Goal: Book appointment/travel/reservation

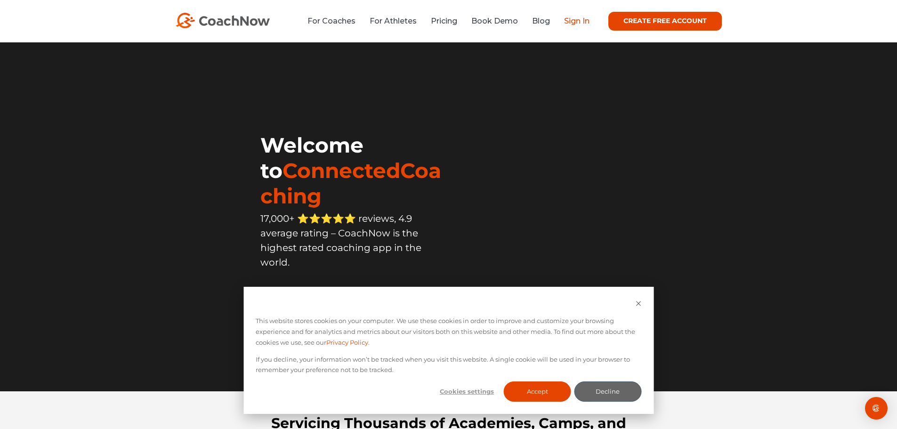
drag, startPoint x: 575, startPoint y: 18, endPoint x: 571, endPoint y: 21, distance: 4.8
click at [575, 18] on link "Sign In" at bounding box center [576, 20] width 25 height 9
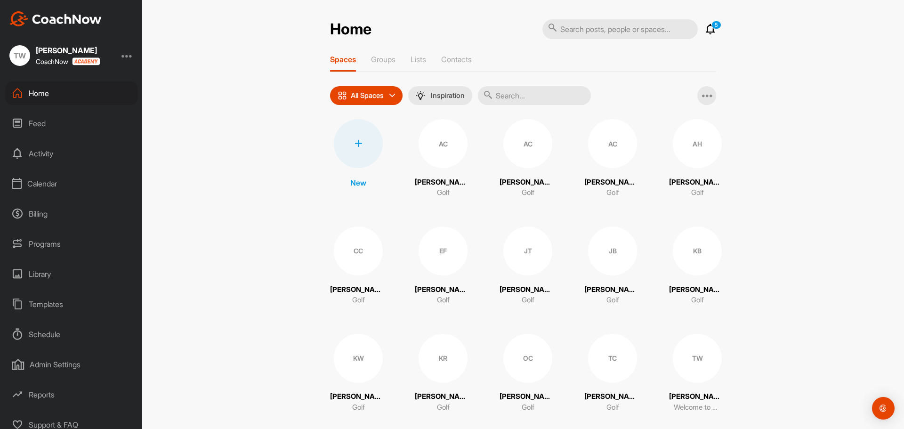
click at [55, 183] on div "Calendar" at bounding box center [71, 184] width 133 height 24
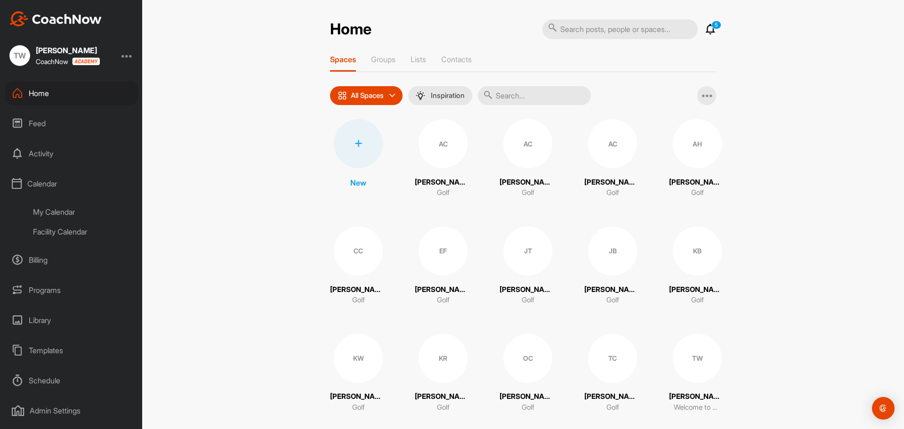
click at [65, 231] on div "Facility Calendar" at bounding box center [82, 232] width 112 height 20
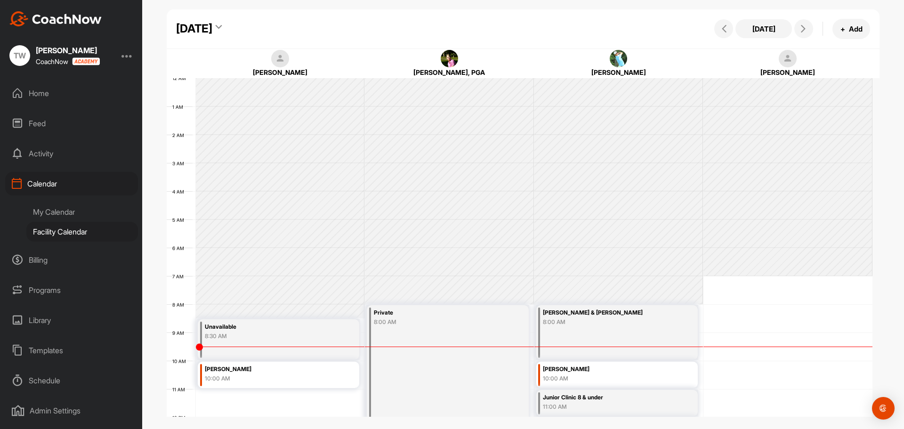
scroll to position [163, 0]
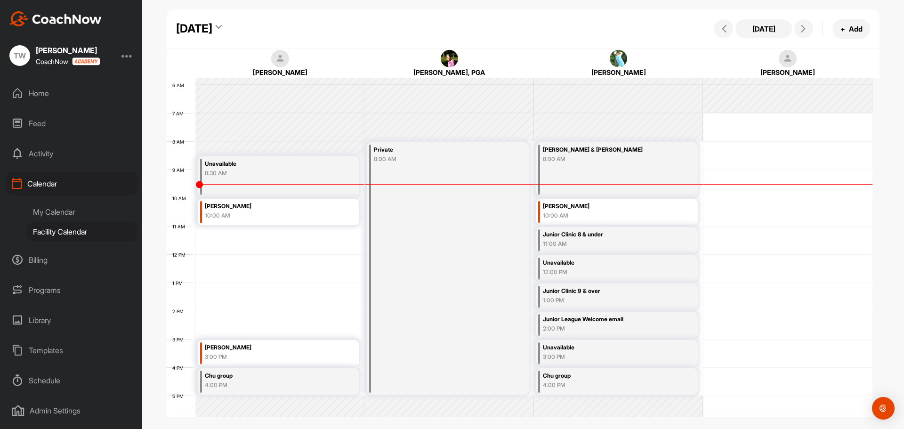
click at [223, 311] on div "12 AM 1 AM 2 AM 3 AM 4 AM 5 AM 6 AM 7 AM 8 AM 9 AM 10 AM 11 AM 12 PM 1 PM 2 PM …" at bounding box center [520, 254] width 706 height 678
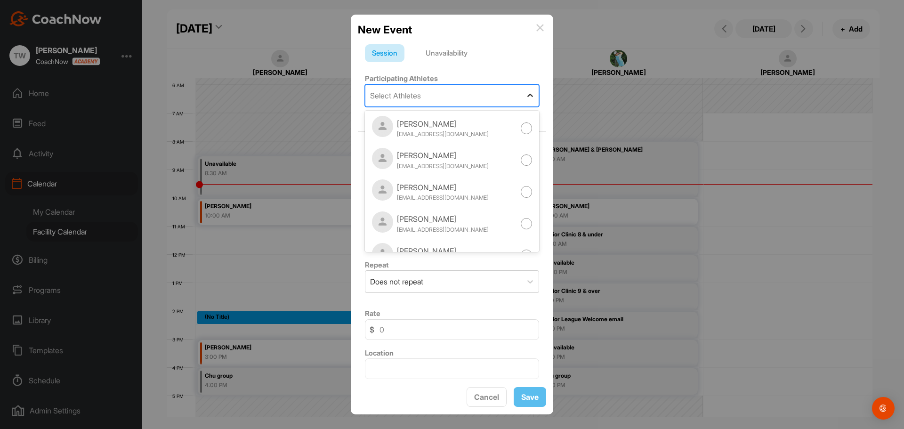
click at [525, 92] on icon at bounding box center [529, 95] width 9 height 9
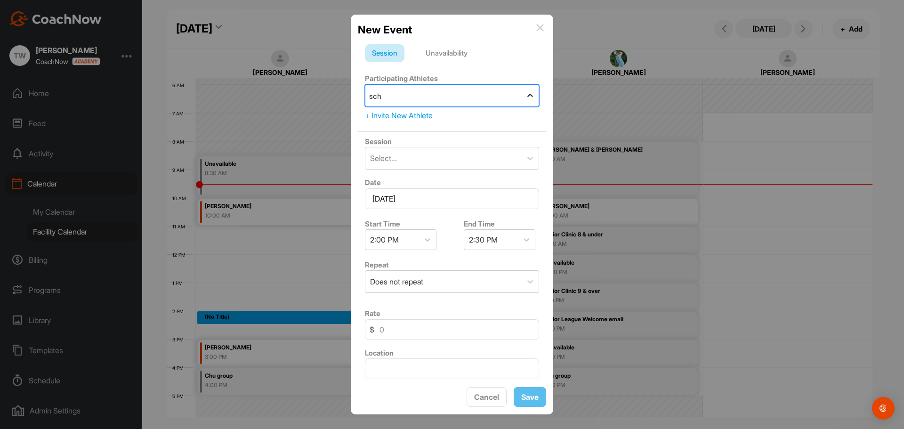
type input "scha"
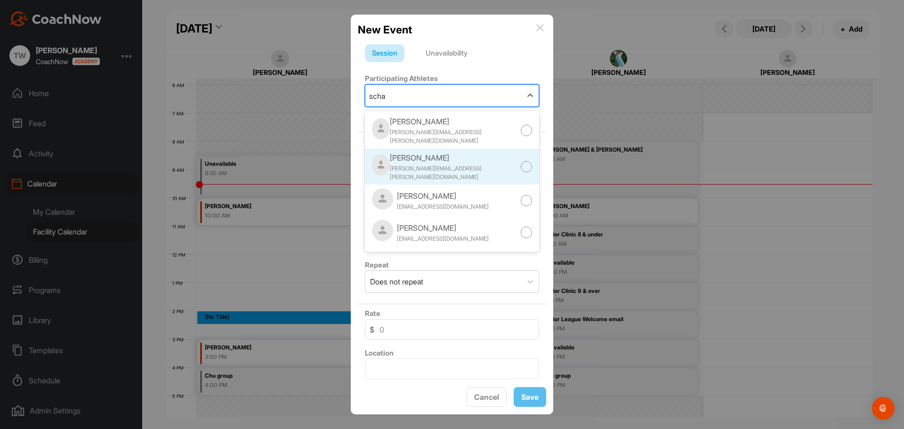
scroll to position [53, 0]
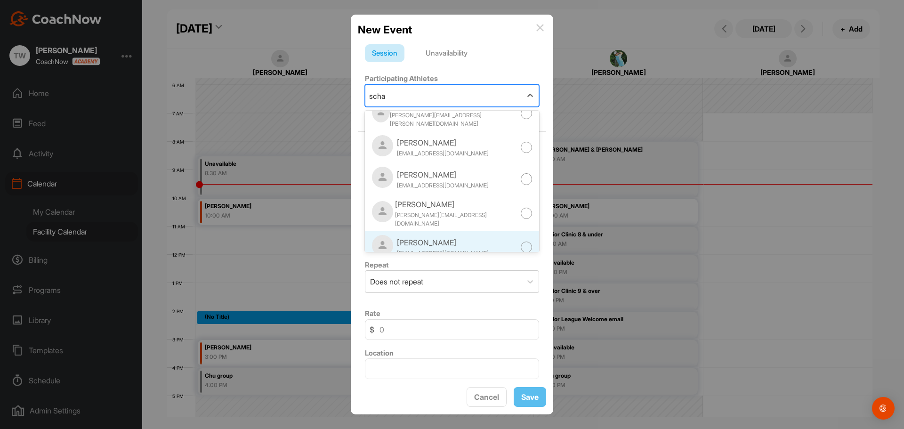
click at [521, 241] on div at bounding box center [527, 247] width 12 height 12
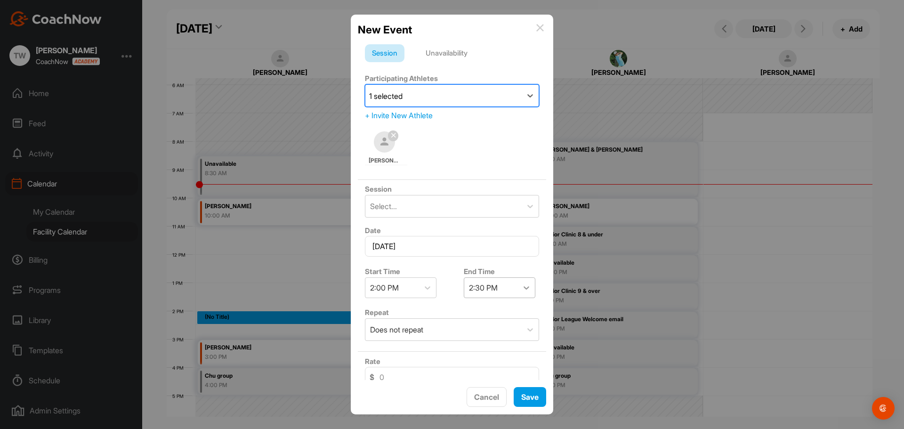
click at [523, 288] on icon at bounding box center [526, 287] width 9 height 9
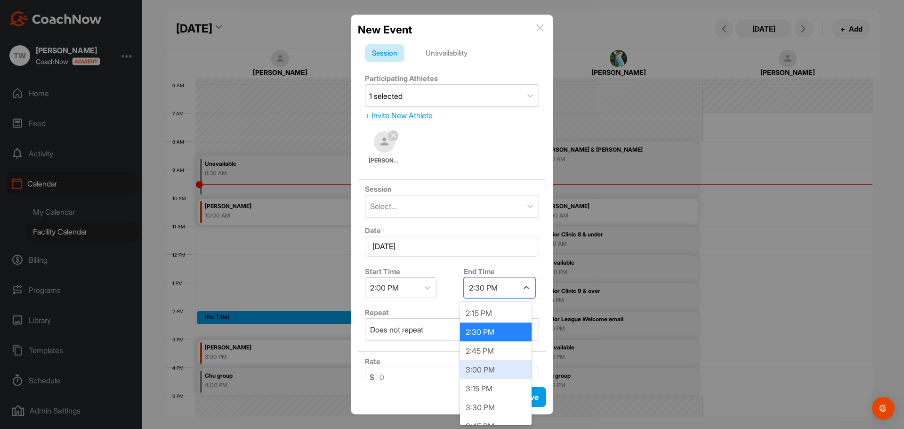
click at [494, 369] on div "3:00 PM" at bounding box center [496, 369] width 72 height 19
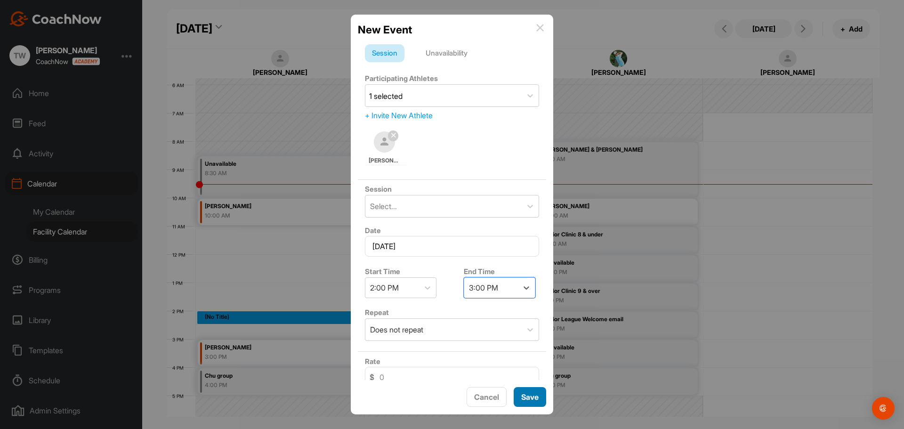
click at [529, 401] on button "Save" at bounding box center [530, 397] width 32 height 20
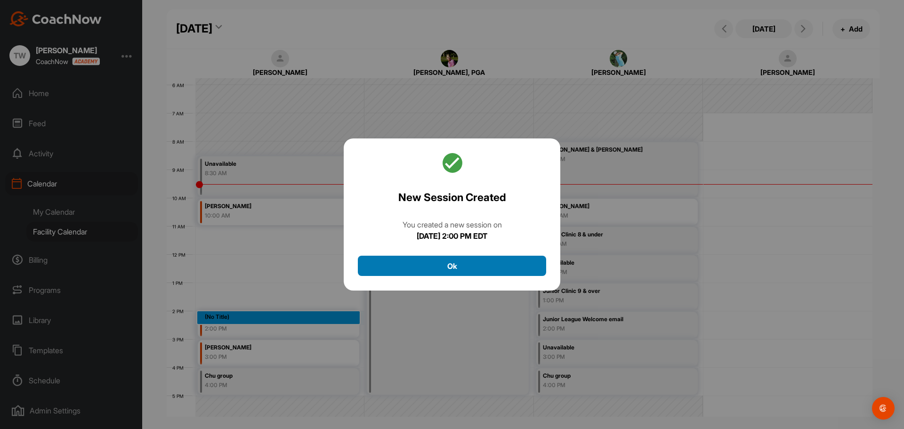
click at [459, 266] on button "Ok" at bounding box center [452, 266] width 188 height 20
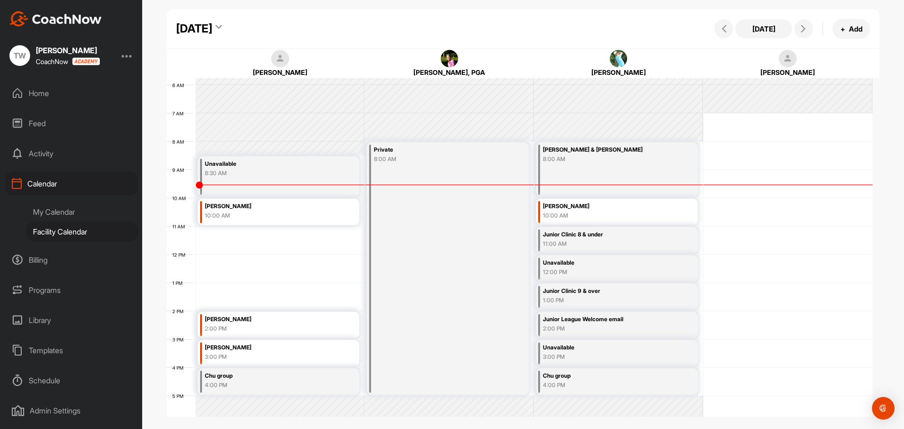
click at [278, 211] on div "10:00 AM" at bounding box center [268, 215] width 126 height 8
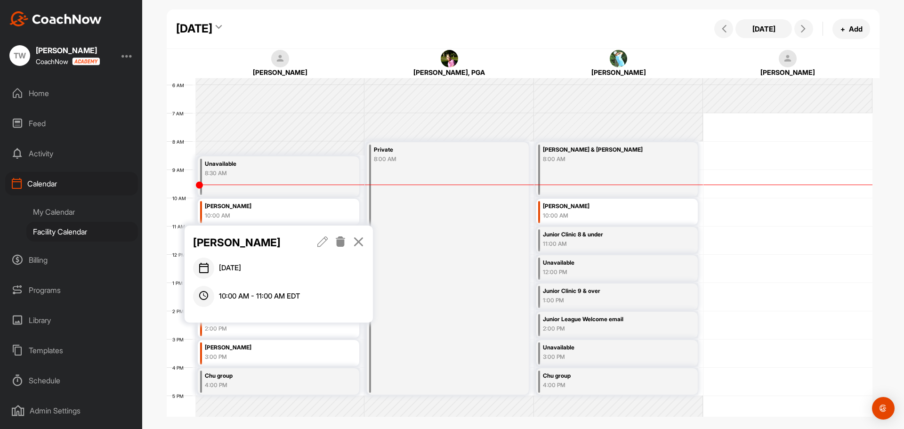
click at [323, 241] on icon at bounding box center [322, 241] width 11 height 10
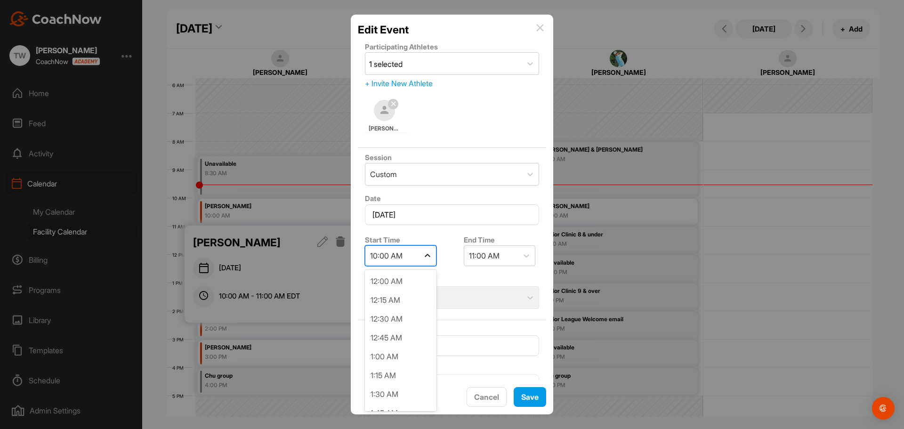
click at [428, 254] on icon at bounding box center [427, 255] width 9 height 9
click at [389, 360] on div "12:00 PM" at bounding box center [401, 357] width 72 height 19
click at [531, 395] on button "Save" at bounding box center [530, 397] width 32 height 20
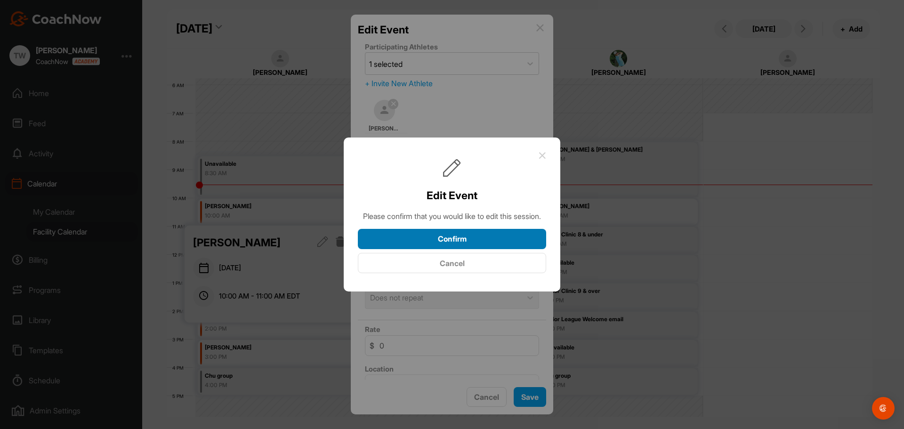
click at [468, 243] on button "Confirm" at bounding box center [452, 239] width 188 height 20
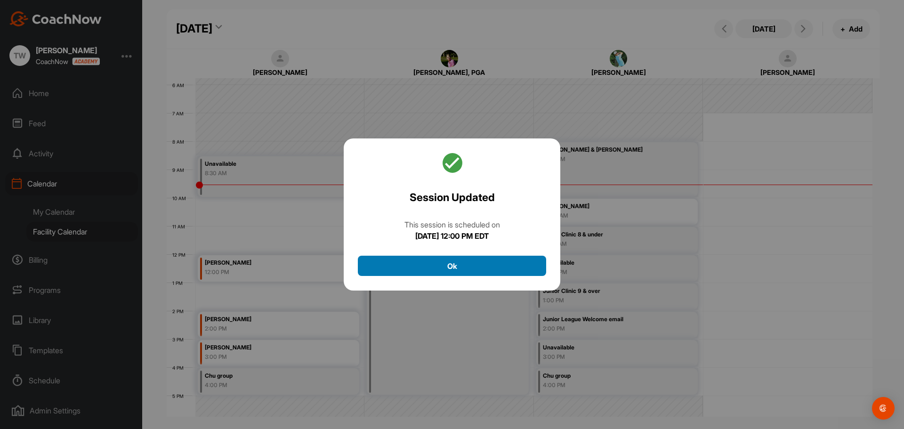
click at [483, 264] on button "Ok" at bounding box center [452, 266] width 188 height 20
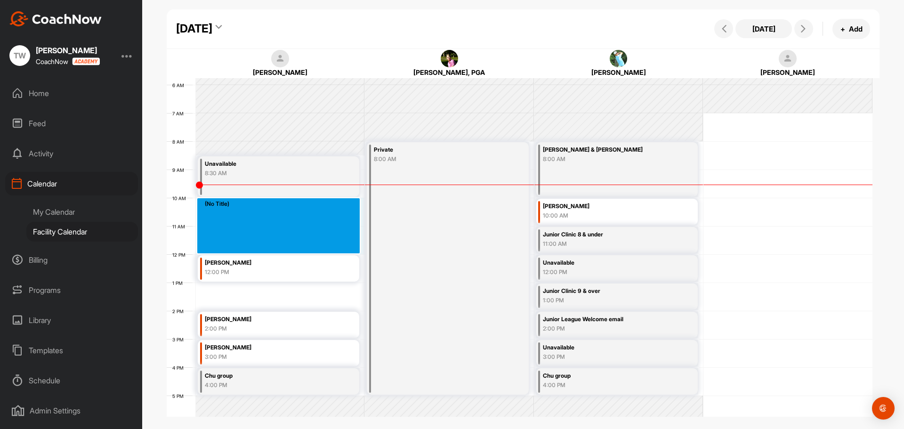
drag, startPoint x: 214, startPoint y: 199, endPoint x: 213, endPoint y: 242, distance: 42.9
click at [213, 242] on div "12 AM 1 AM 2 AM 3 AM 4 AM 5 AM 6 AM 7 AM 8 AM 9 AM 10 AM 11 AM 12 PM 1 PM 2 PM …" at bounding box center [520, 254] width 706 height 678
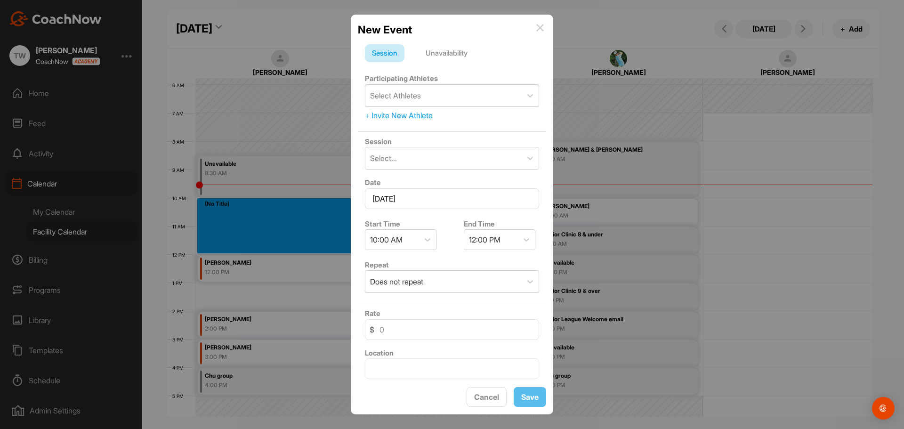
click at [450, 51] on div "Unavailability" at bounding box center [446, 53] width 56 height 18
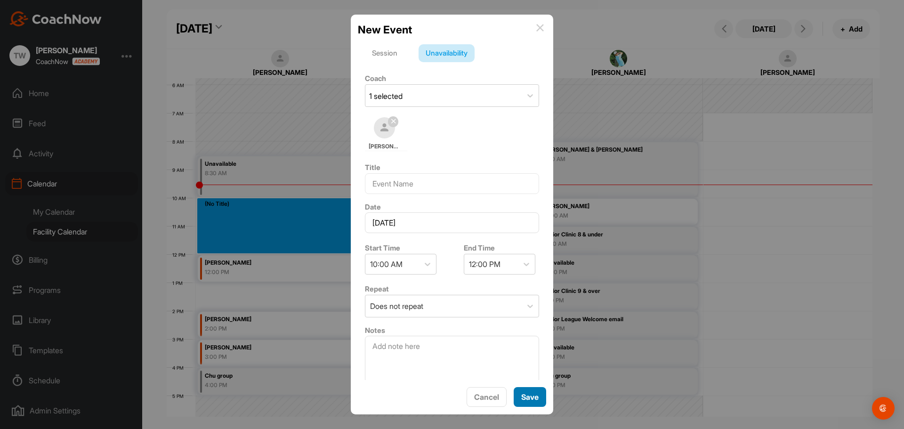
click at [526, 397] on button "Save" at bounding box center [530, 397] width 32 height 20
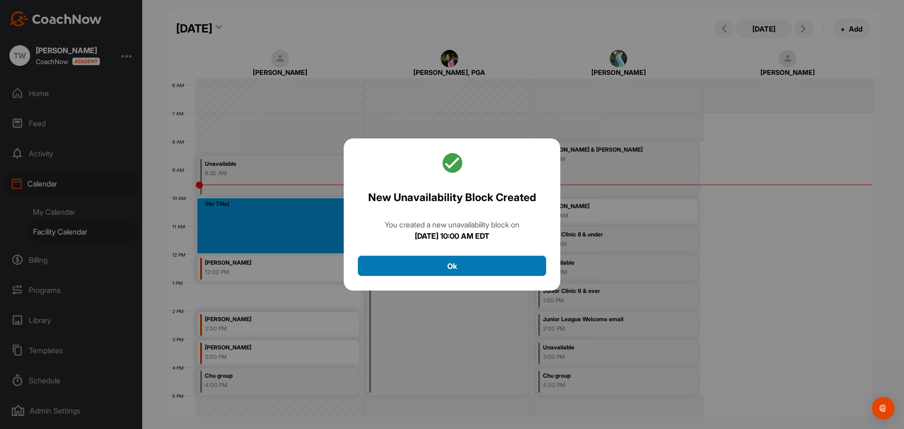
click at [457, 269] on button "Ok" at bounding box center [452, 266] width 188 height 20
